Goal: Task Accomplishment & Management: Use online tool/utility

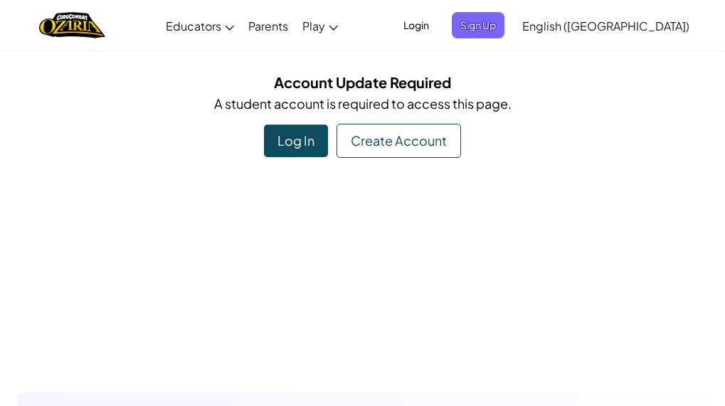
click at [297, 143] on div "Log In" at bounding box center [296, 141] width 64 height 33
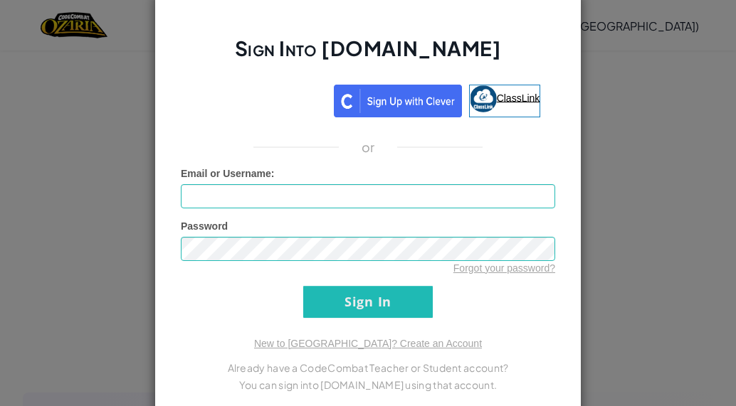
click at [485, 112] on link "ClassLink" at bounding box center [505, 101] width 72 height 33
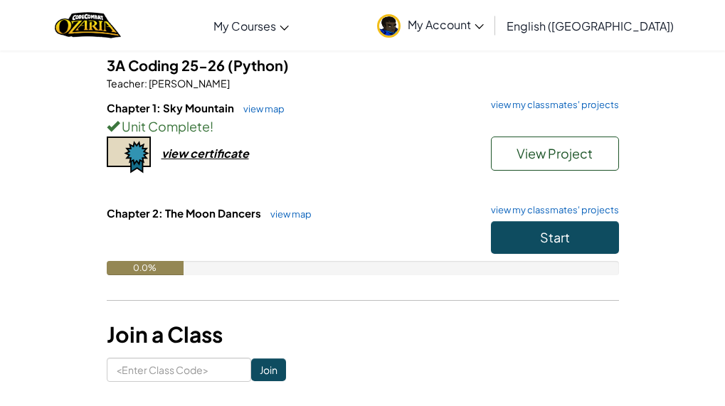
scroll to position [119, 0]
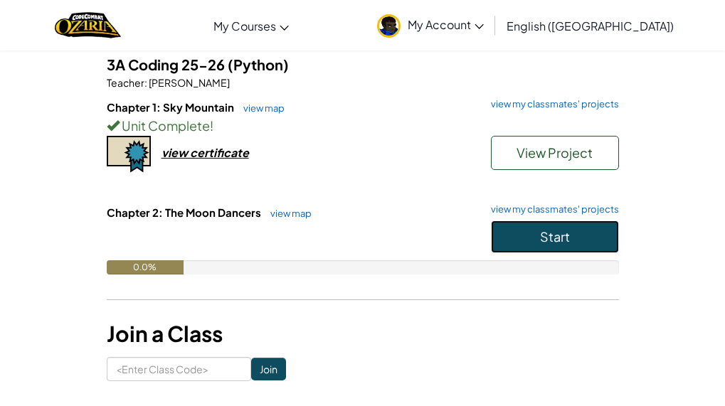
click at [511, 236] on button "Start" at bounding box center [555, 237] width 128 height 33
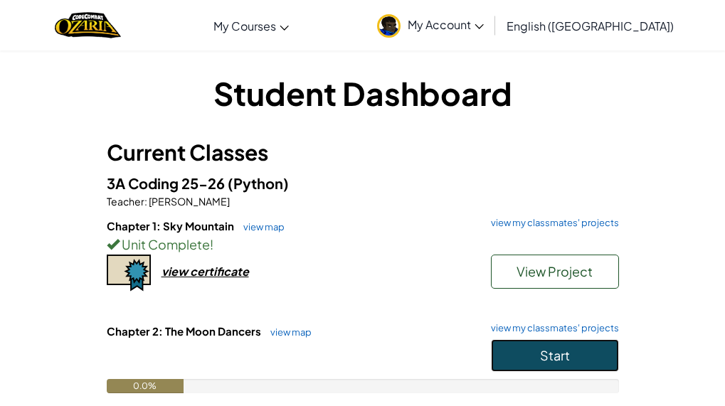
click at [561, 351] on span "Start" at bounding box center [555, 355] width 30 height 16
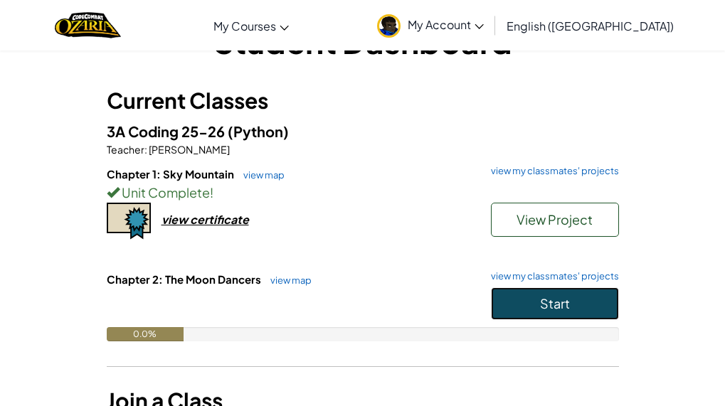
scroll to position [53, 0]
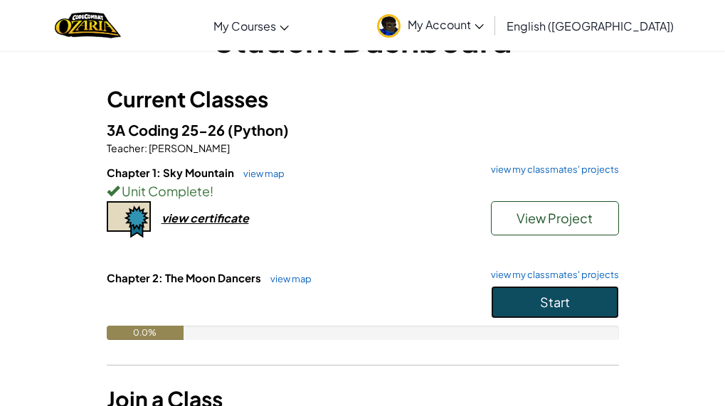
click at [547, 303] on span "Start" at bounding box center [555, 302] width 30 height 16
click at [519, 310] on button "Start" at bounding box center [555, 302] width 128 height 33
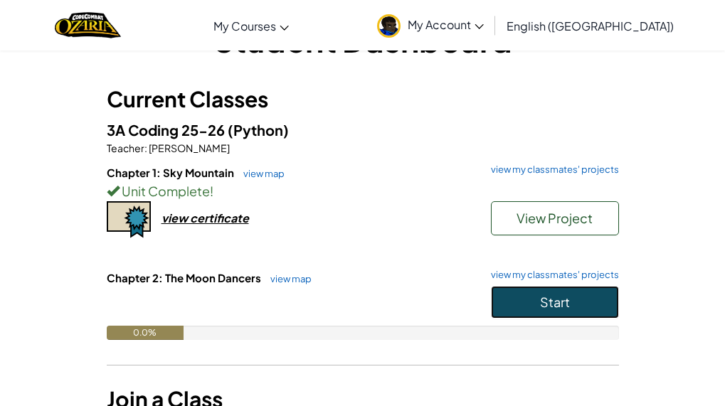
click at [519, 310] on button "Start" at bounding box center [555, 302] width 128 height 33
drag, startPoint x: 519, startPoint y: 310, endPoint x: 347, endPoint y: 204, distance: 202.2
click at [347, 204] on div "Chapter 1: Sky Mountain view map view my classmates' projects Unit Complete ! V…" at bounding box center [363, 217] width 512 height 105
